Goal: Task Accomplishment & Management: Manage account settings

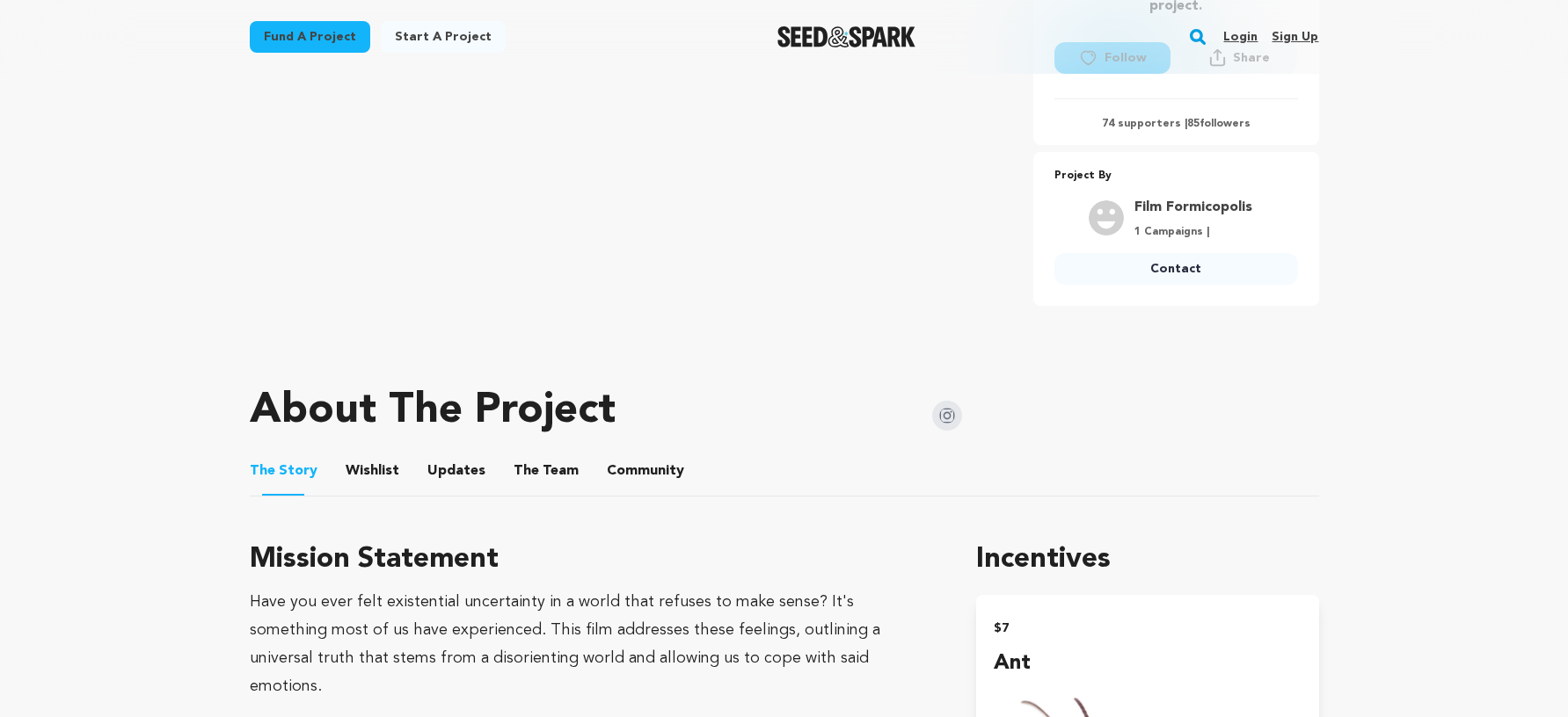
scroll to position [675, 0]
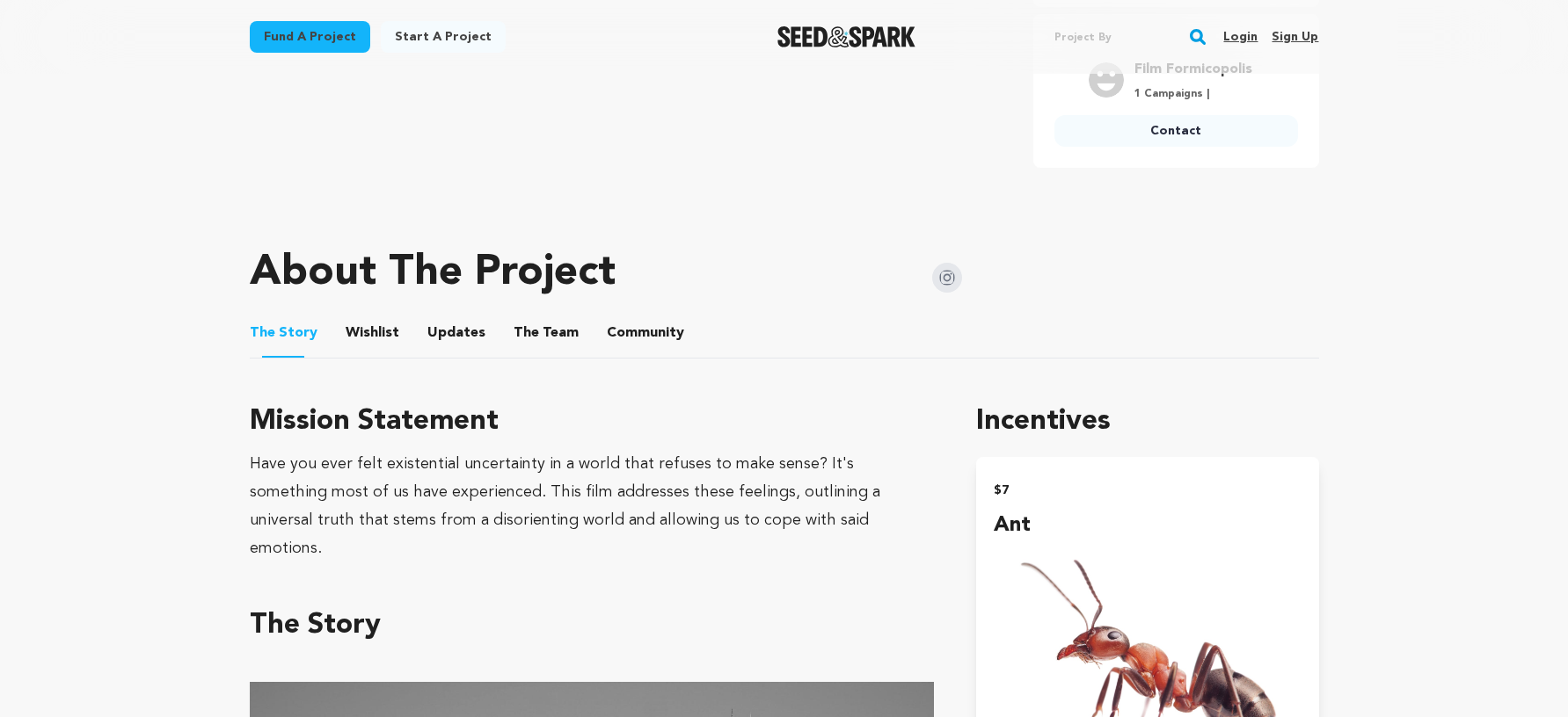
click at [1238, 37] on link "Login" at bounding box center [1240, 36] width 34 height 28
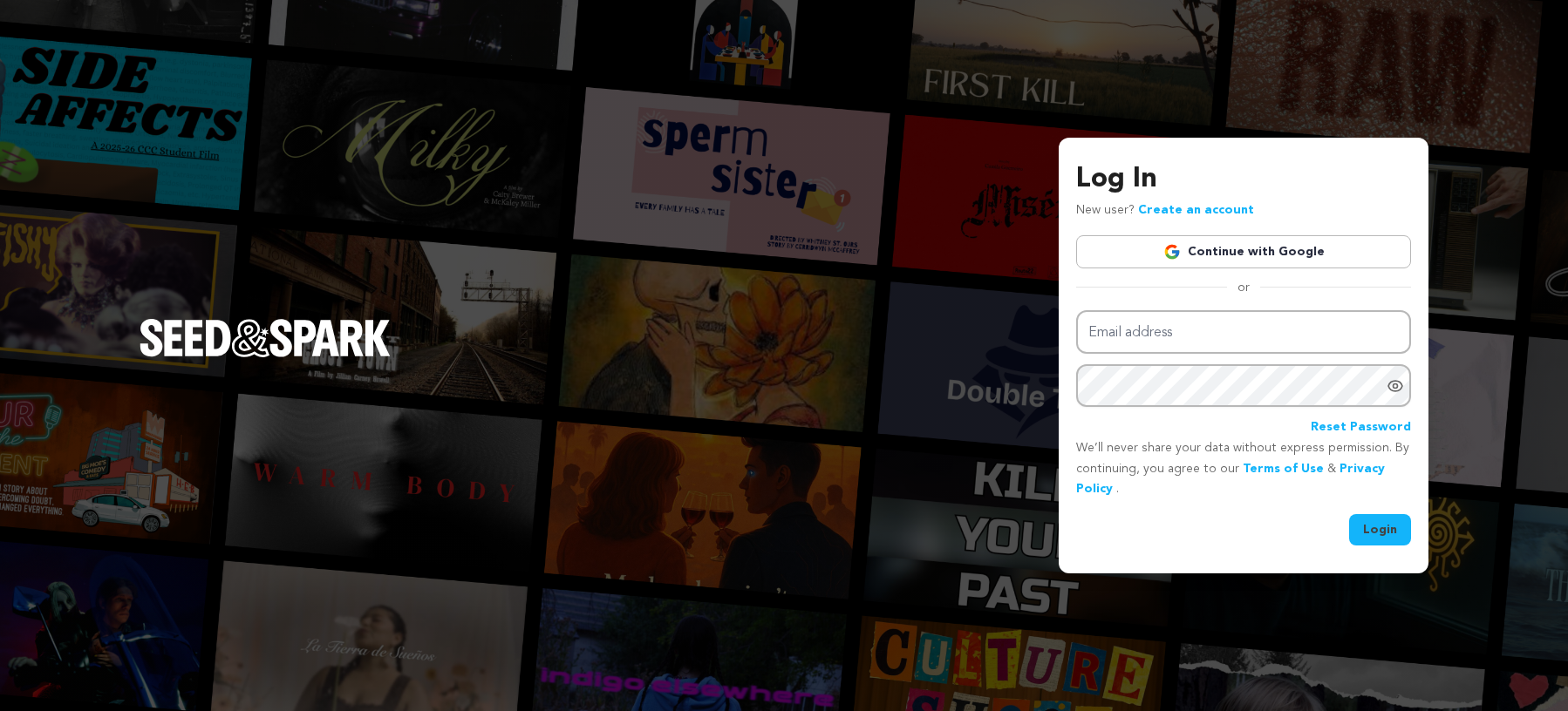
click at [1250, 256] on link "Continue with Google" at bounding box center [1243, 251] width 335 height 33
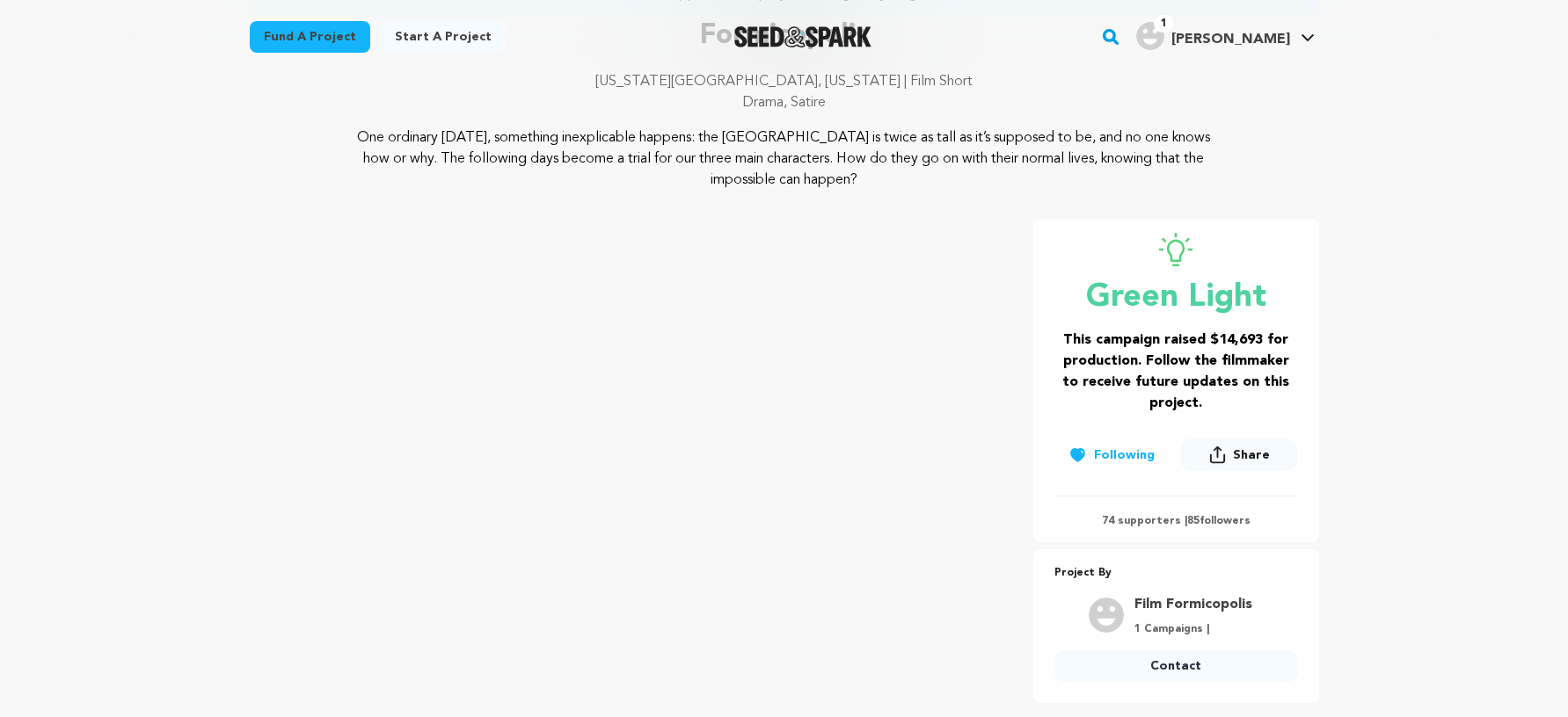
scroll to position [181, 0]
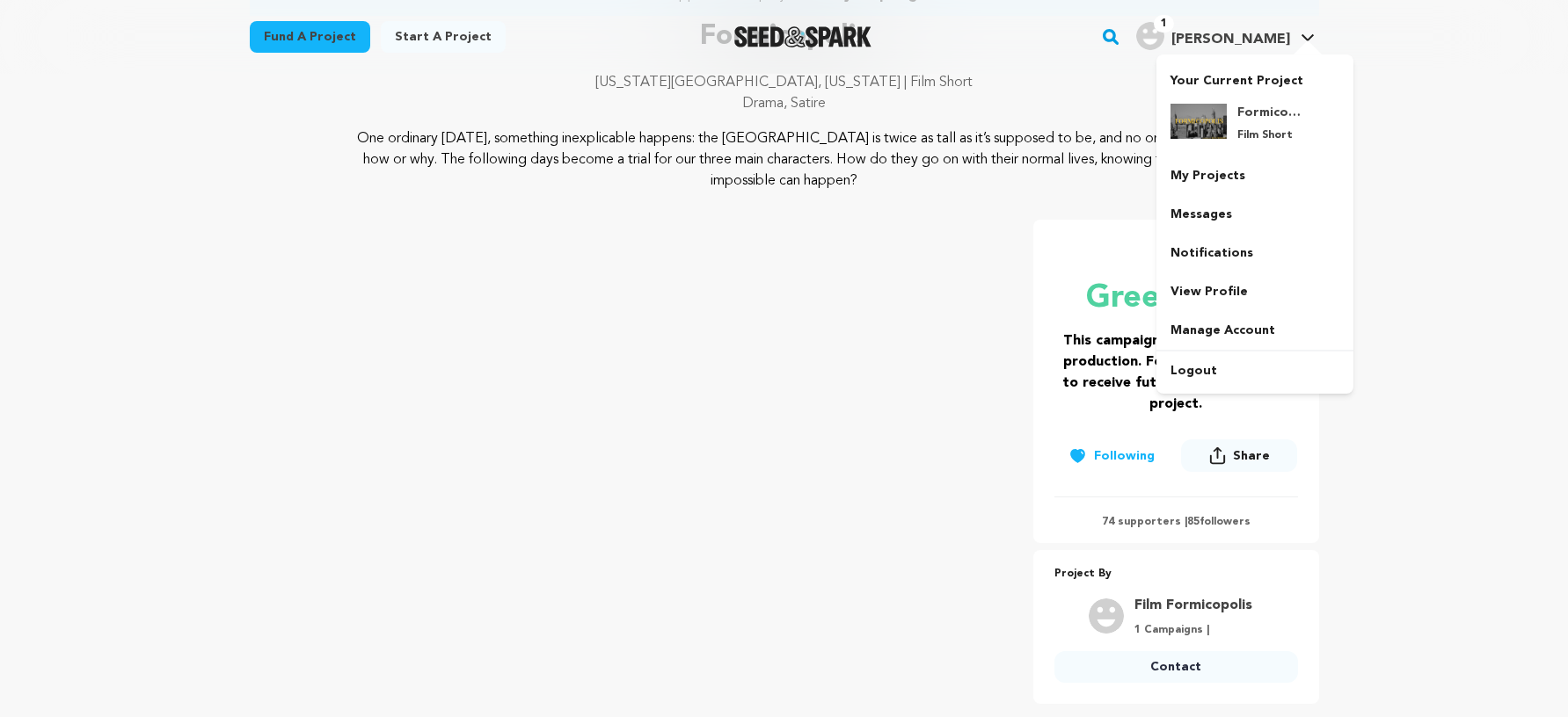
click at [1290, 45] on div at bounding box center [1307, 49] width 35 height 17
click at [1235, 175] on link "My Projects" at bounding box center [1255, 176] width 197 height 39
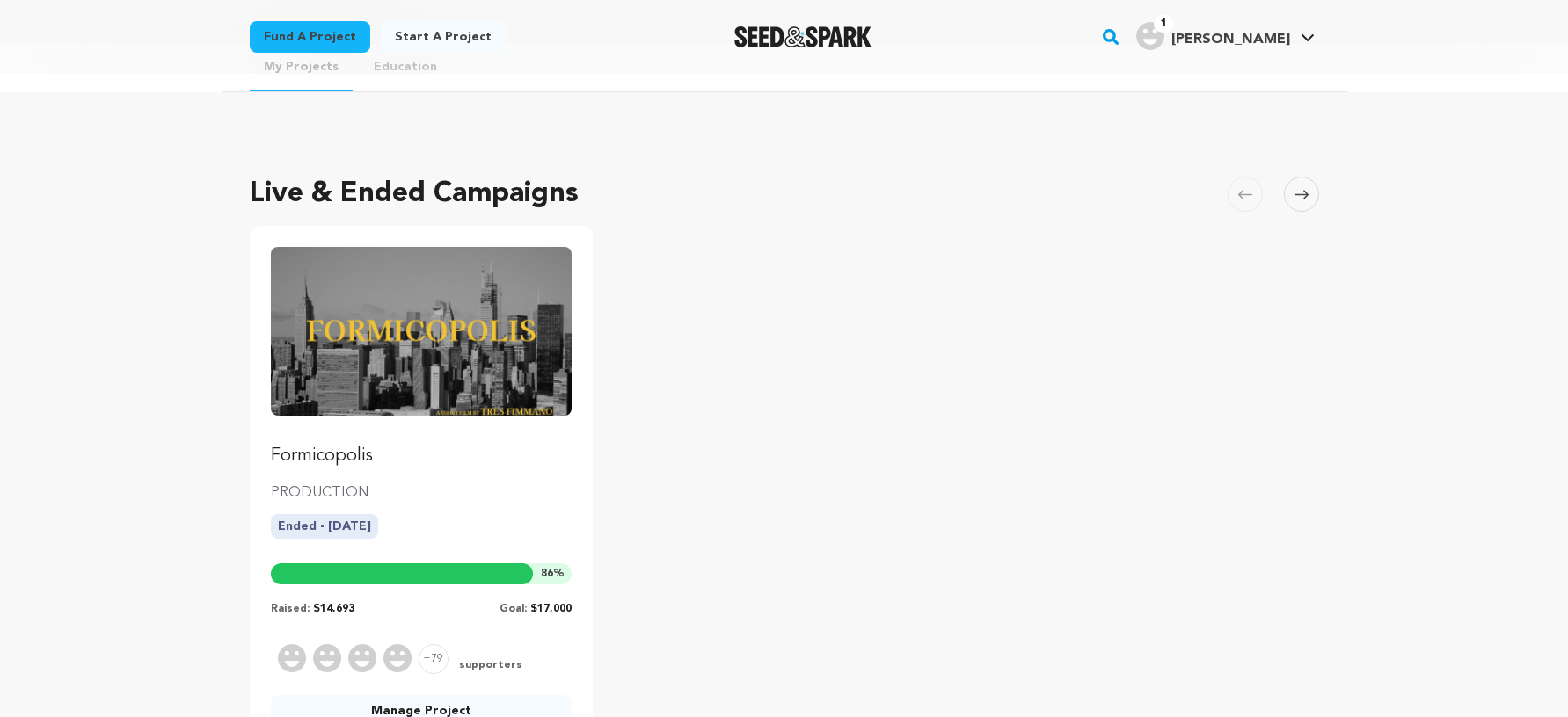
scroll to position [234, 0]
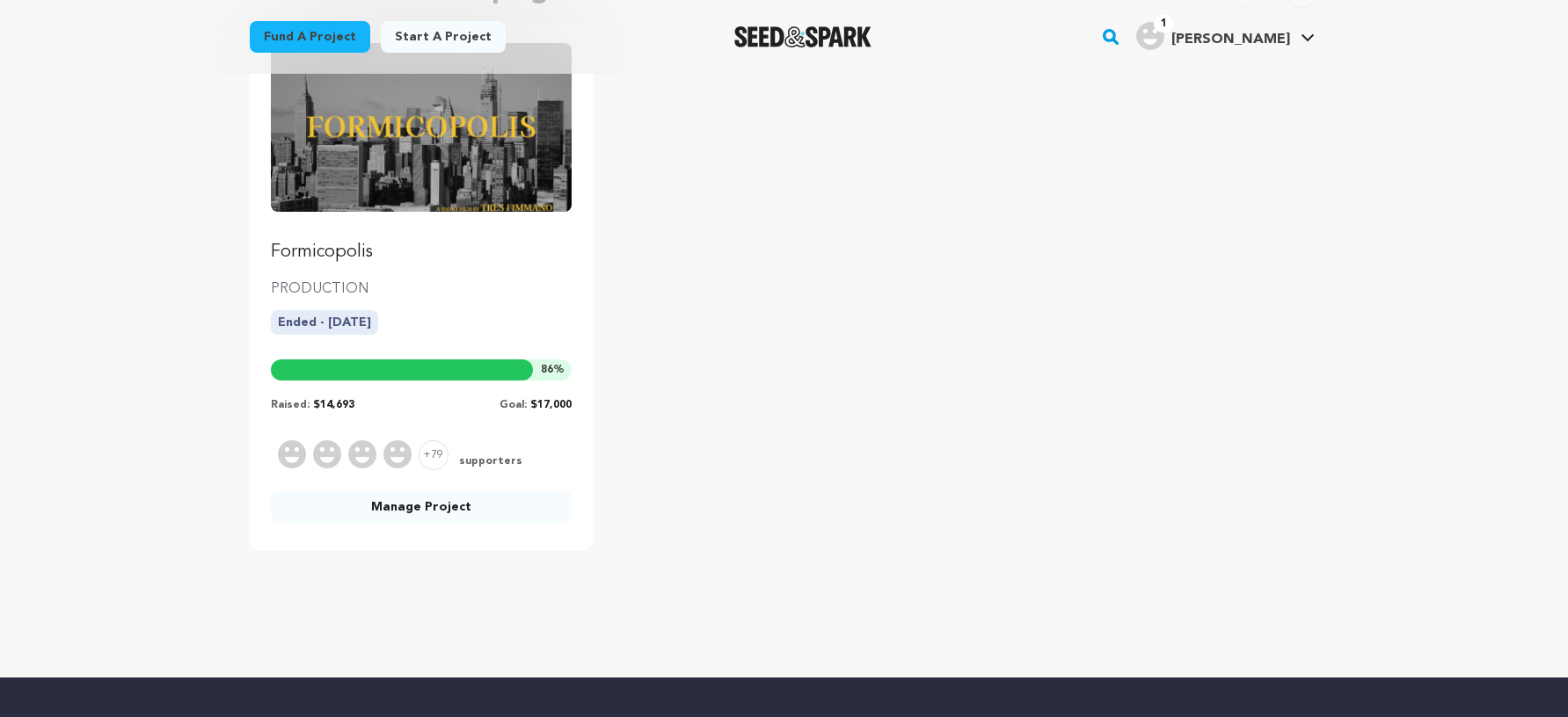
click at [444, 505] on link "Manage Project" at bounding box center [421, 507] width 301 height 32
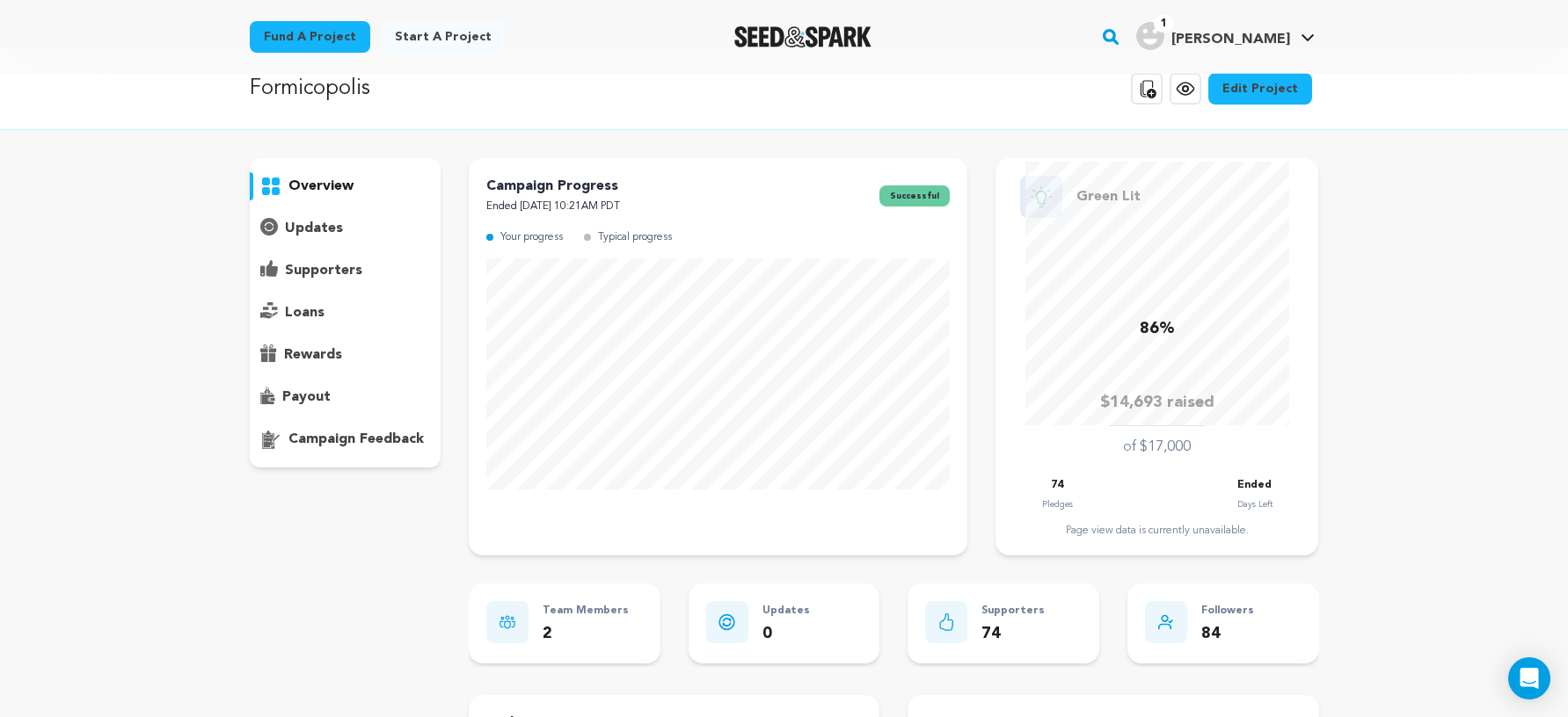
scroll to position [27, 0]
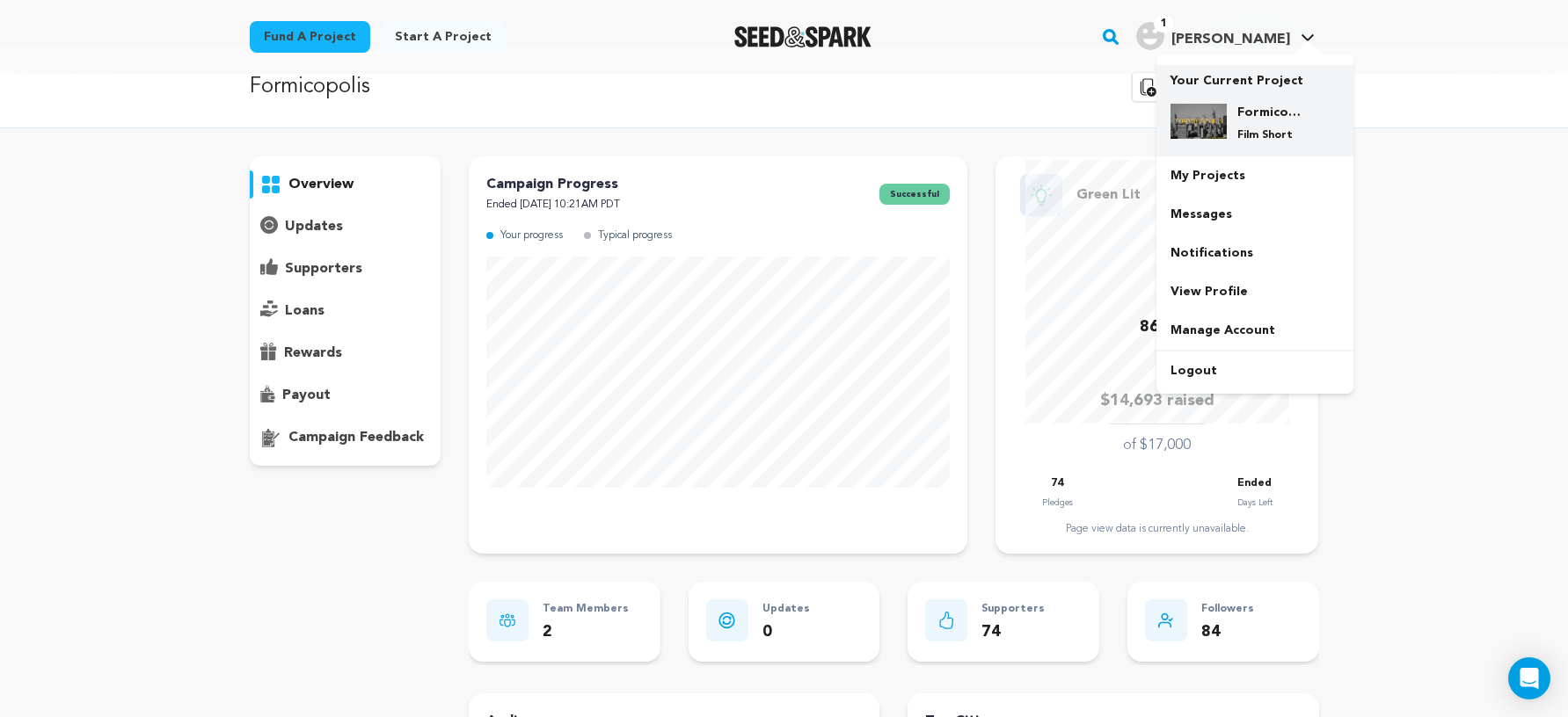
click at [1260, 129] on p "Film Short" at bounding box center [1268, 136] width 63 height 14
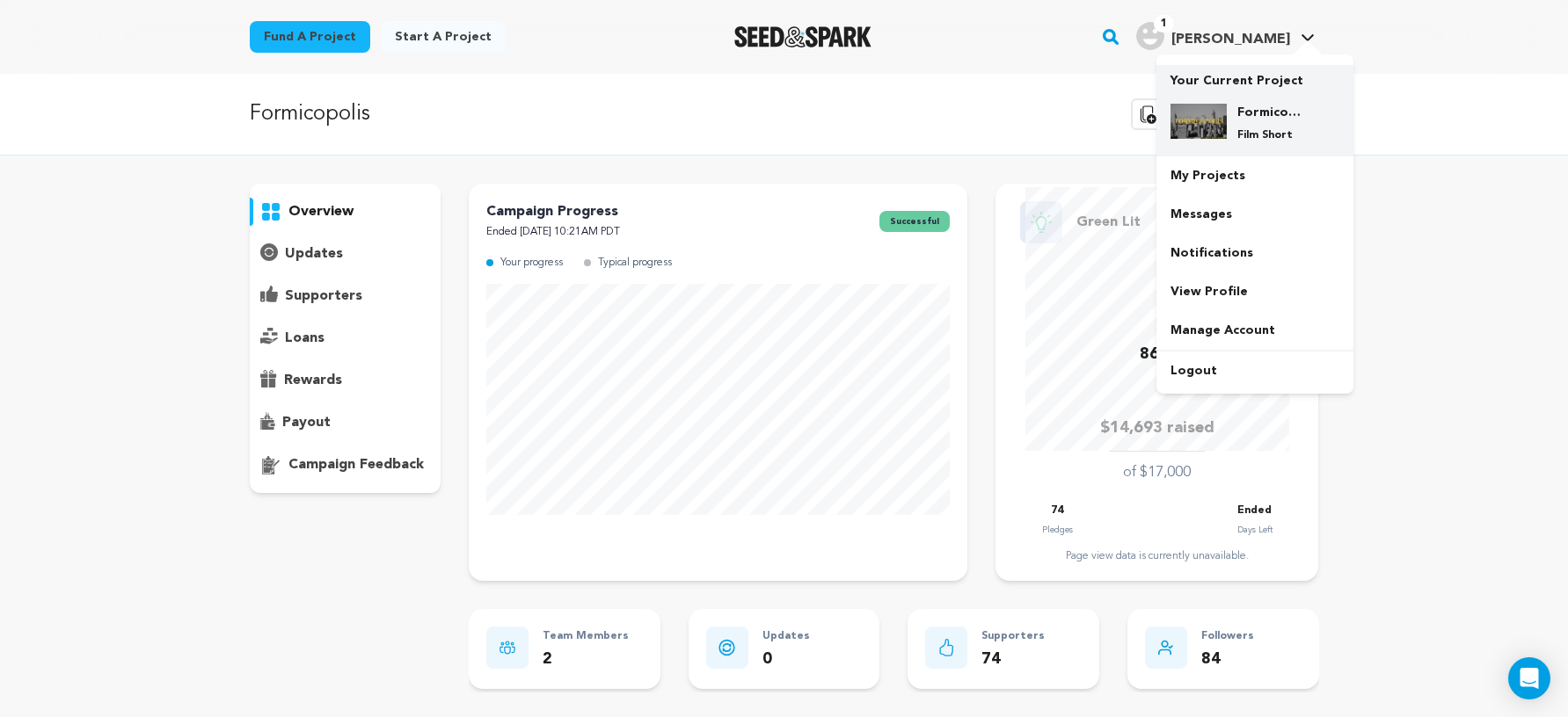
click at [1259, 138] on p "Film Short" at bounding box center [1268, 136] width 63 height 14
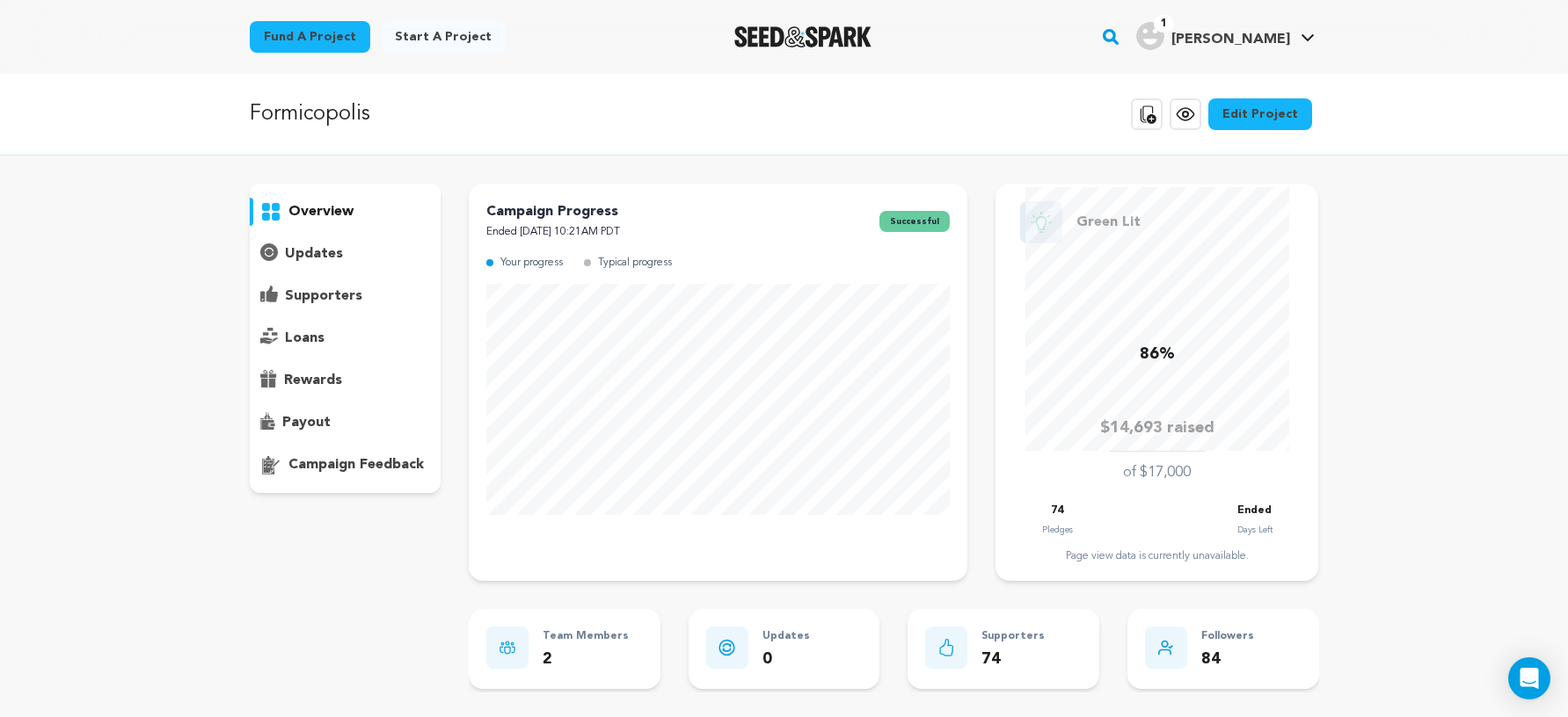
click at [323, 116] on p "Formicopolis" at bounding box center [310, 114] width 120 height 32
click at [1196, 121] on icon at bounding box center [1185, 114] width 21 height 21
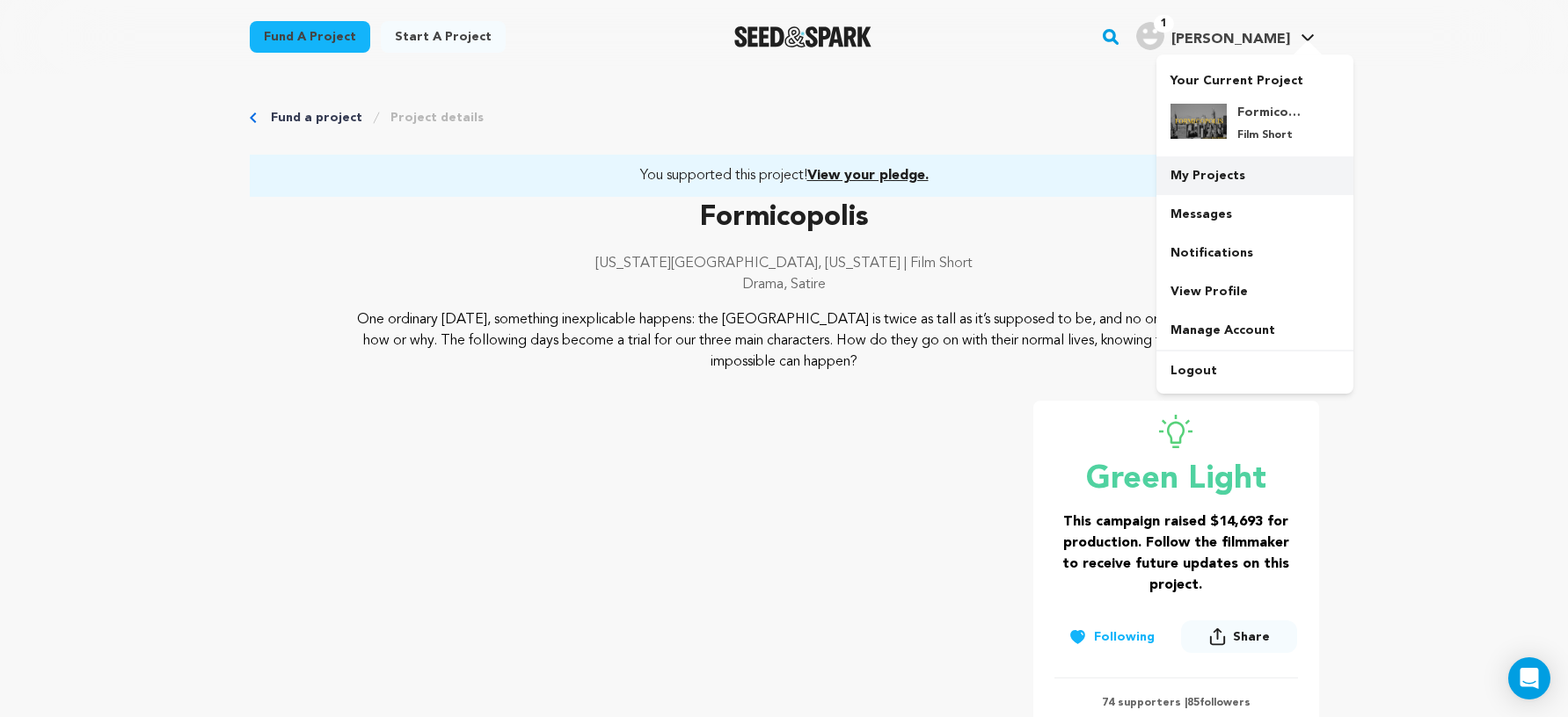
click at [1247, 183] on link "My Projects" at bounding box center [1255, 176] width 197 height 39
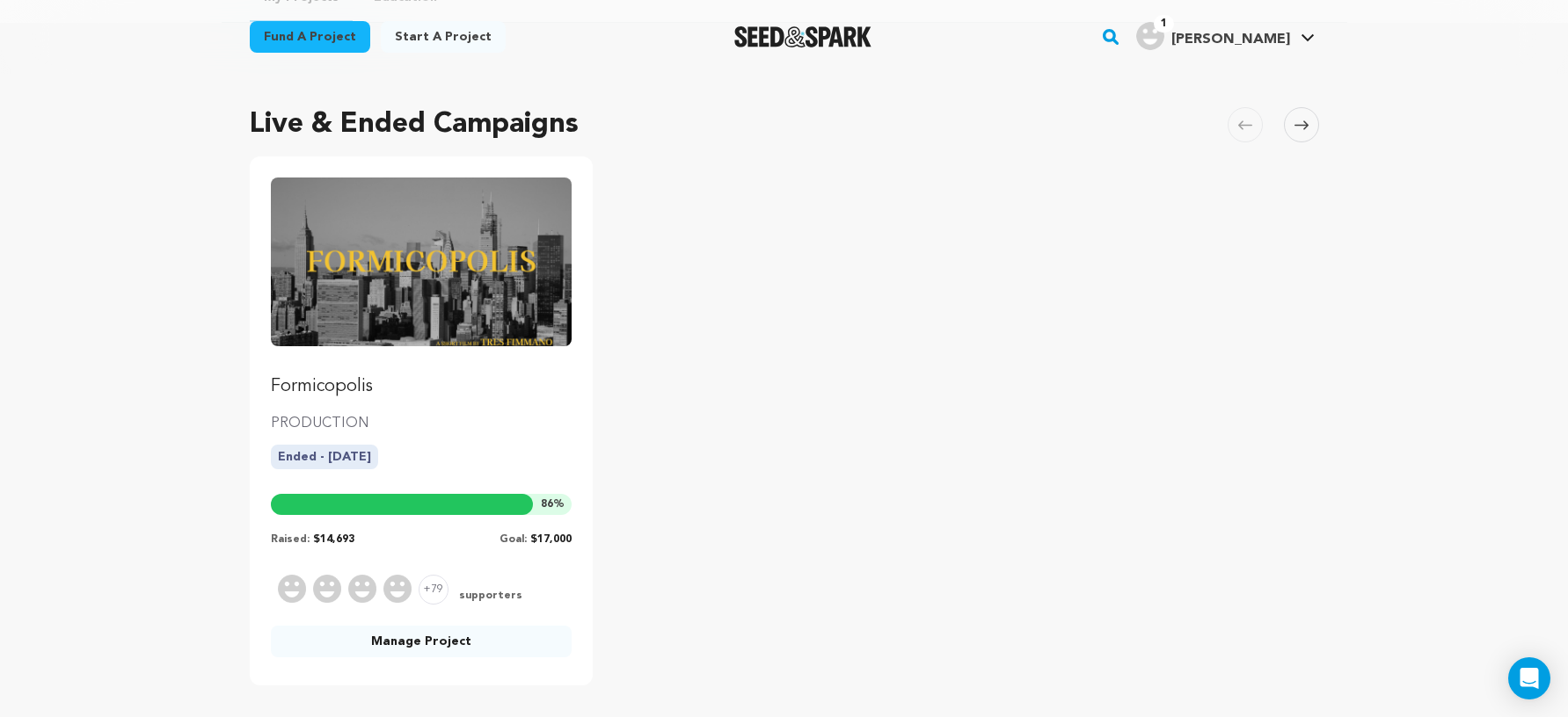
scroll to position [259, 0]
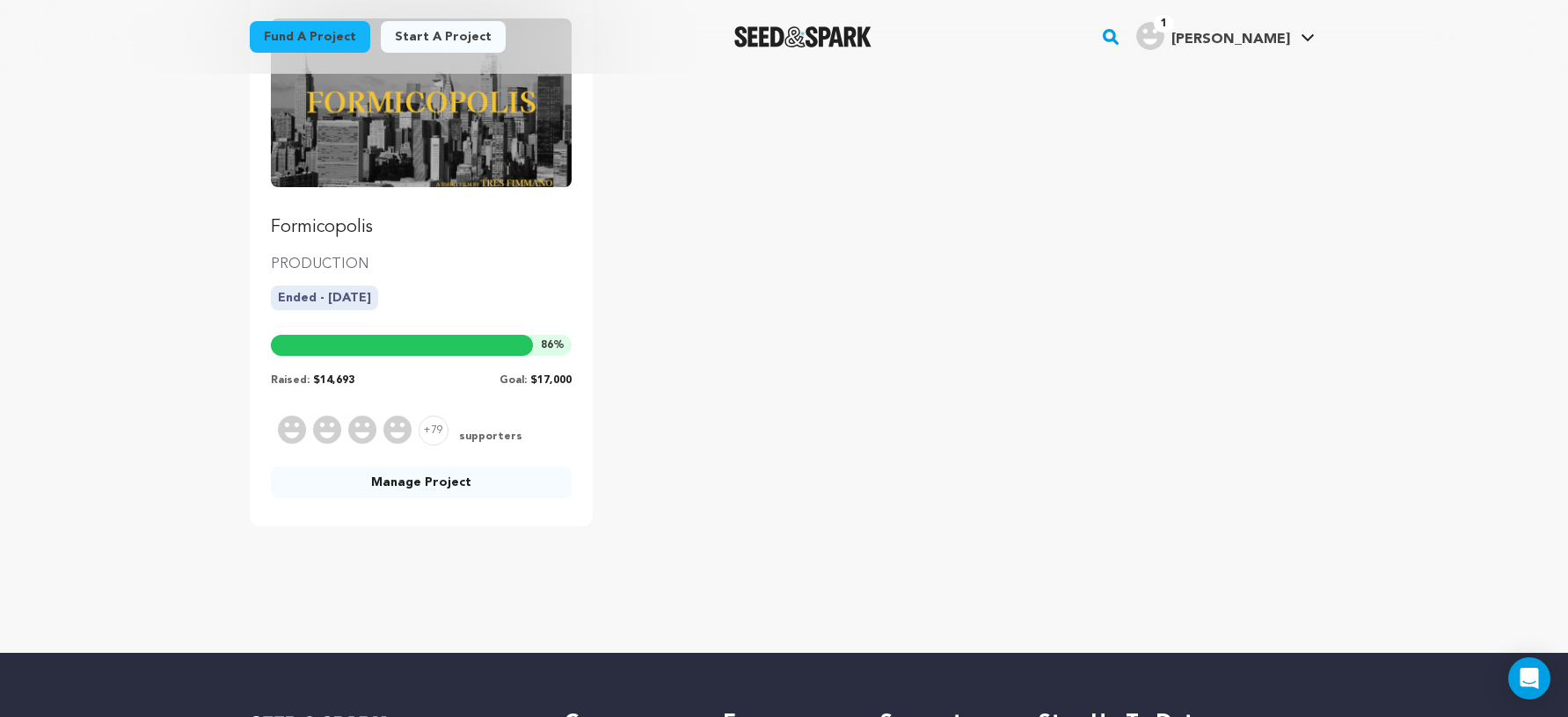
click at [418, 483] on link "Manage Project" at bounding box center [421, 483] width 301 height 32
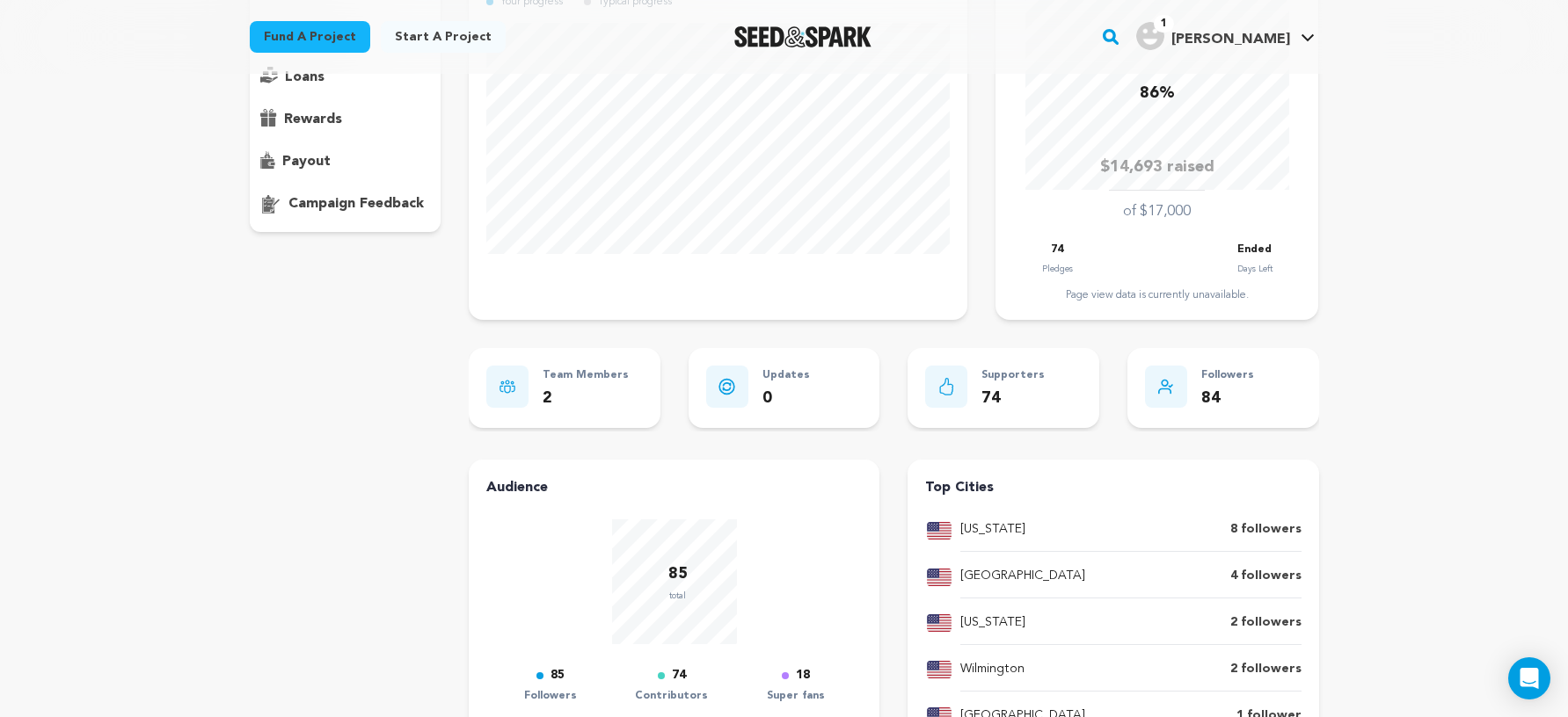
scroll to position [93, 0]
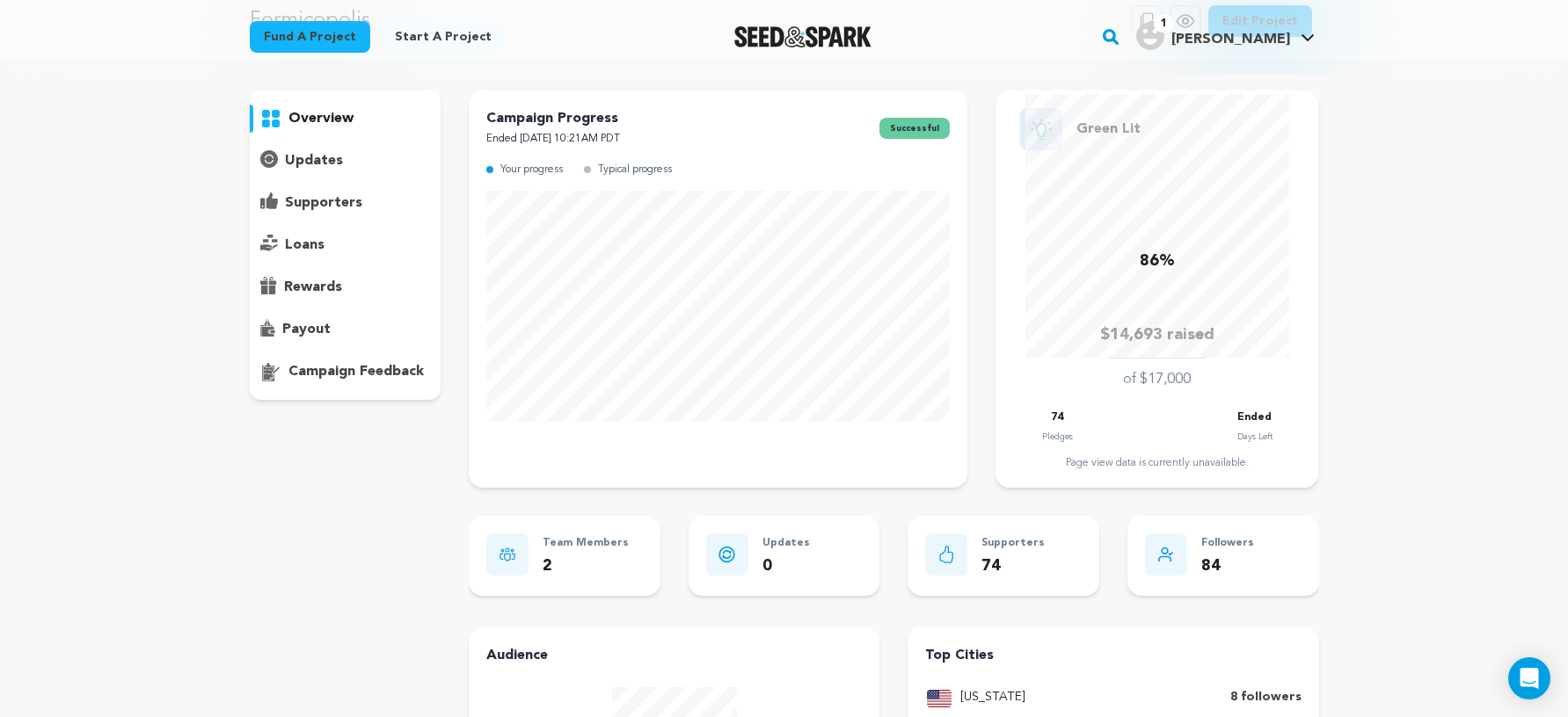
click at [342, 215] on div "supporters" at bounding box center [346, 203] width 192 height 28
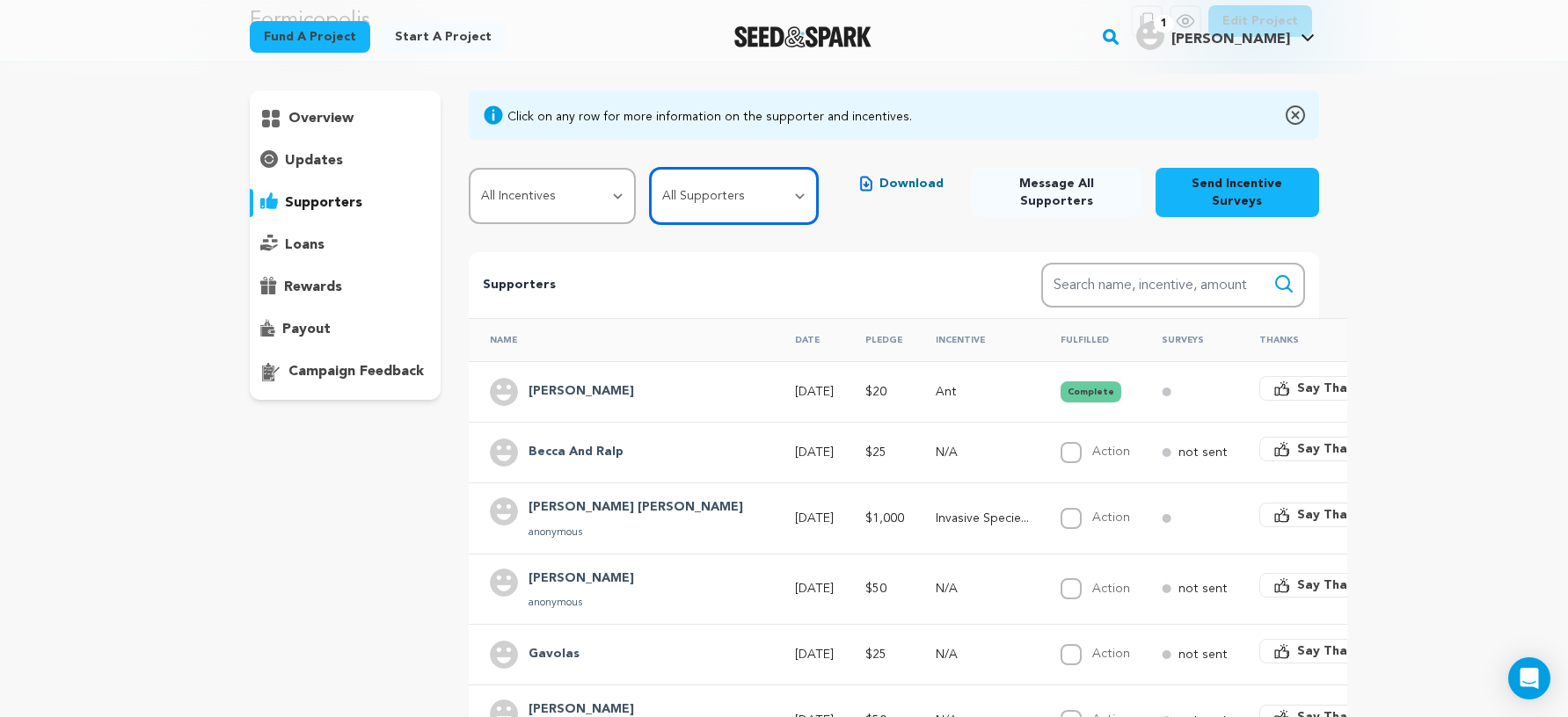
click at [727, 213] on select "All Supporters Survey not sent Survey incomplete Survey complete Incentive not …" at bounding box center [733, 196] width 167 height 56
click at [844, 342] on th "Pledge" at bounding box center [879, 340] width 71 height 43
click at [726, 200] on select "All Supporters Survey not sent Survey incomplete Survey complete Incentive not …" at bounding box center [733, 196] width 167 height 56
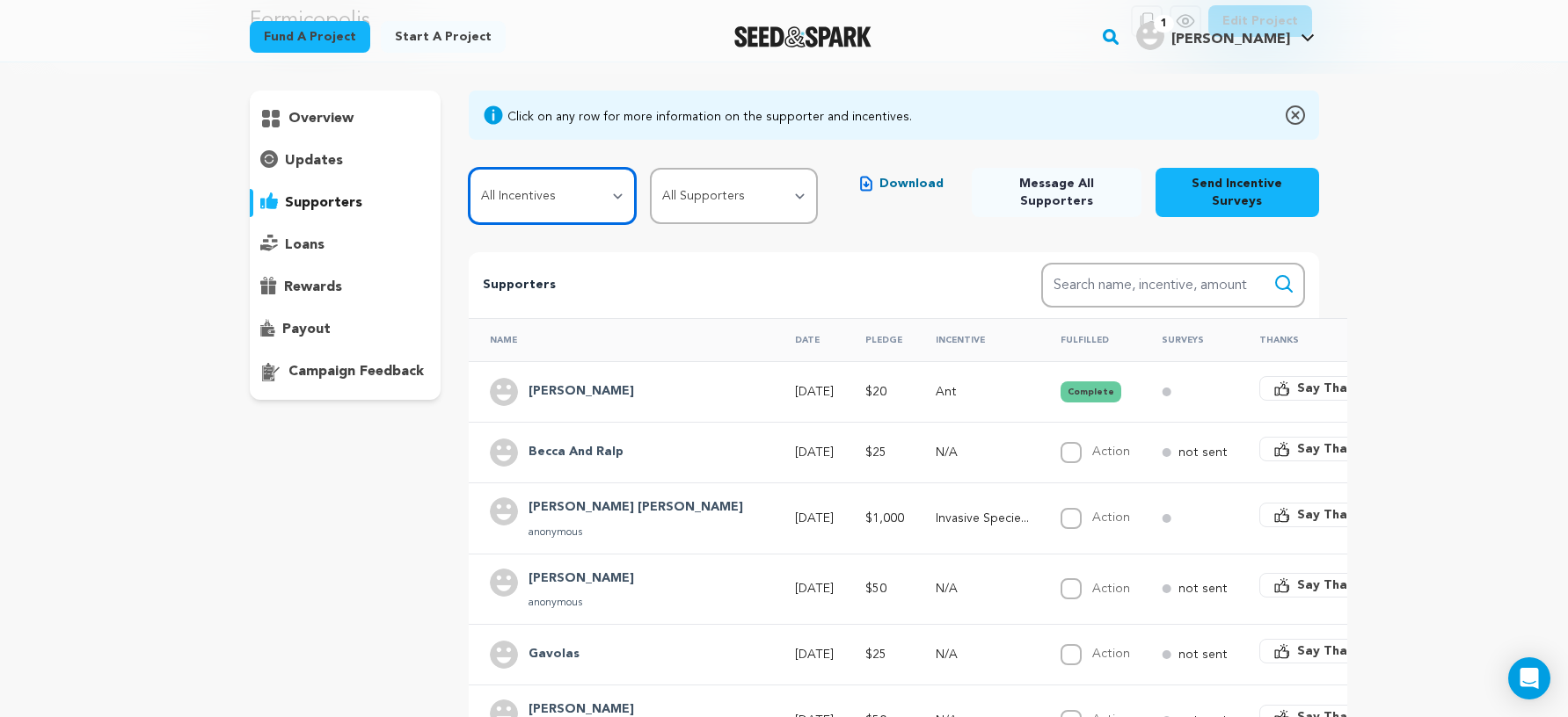
click at [598, 196] on select "All Incentives Ant Ant Farm Lampfly Citizen Jogger Fly Squasher Skyscraper Ant …" at bounding box center [552, 196] width 167 height 56
